Goal: Use online tool/utility: Utilize a website feature to perform a specific function

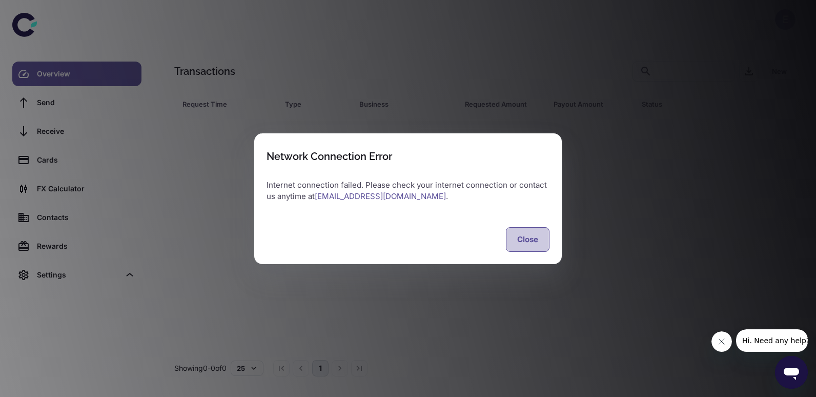
click at [522, 240] on button "Close" at bounding box center [528, 239] width 44 height 25
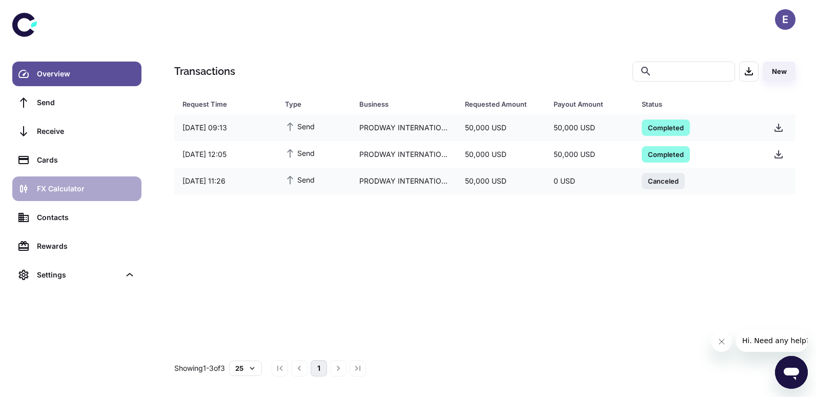
click at [80, 186] on div "FX Calculator" at bounding box center [86, 188] width 98 height 11
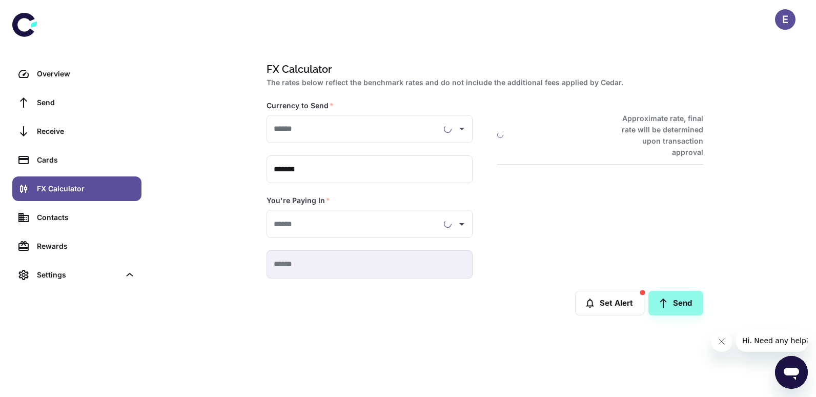
type input "**********"
